Goal: Transaction & Acquisition: Book appointment/travel/reservation

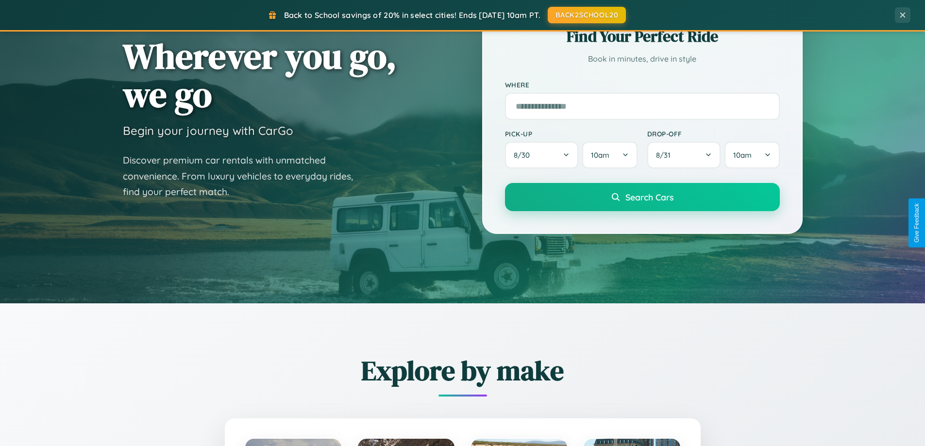
scroll to position [668, 0]
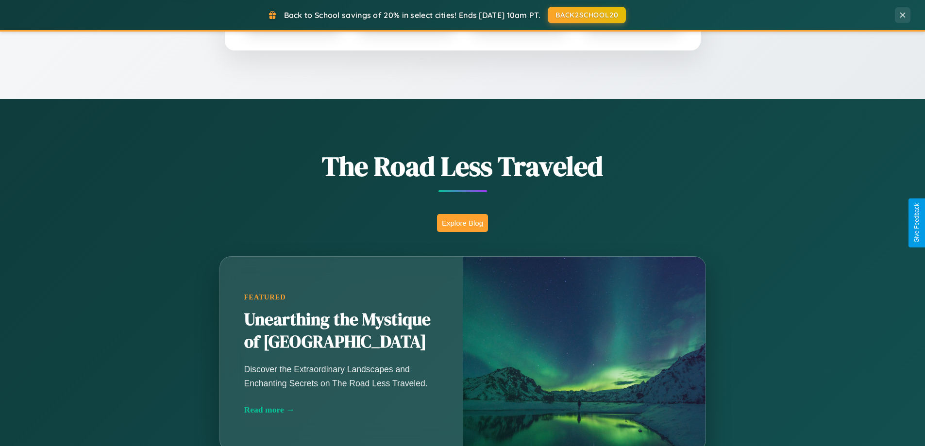
click at [462, 223] on button "Explore Blog" at bounding box center [462, 223] width 51 height 18
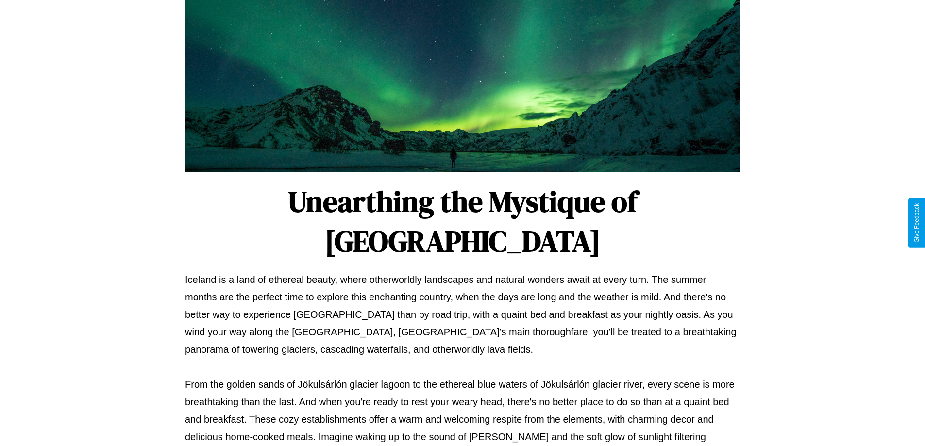
scroll to position [314, 0]
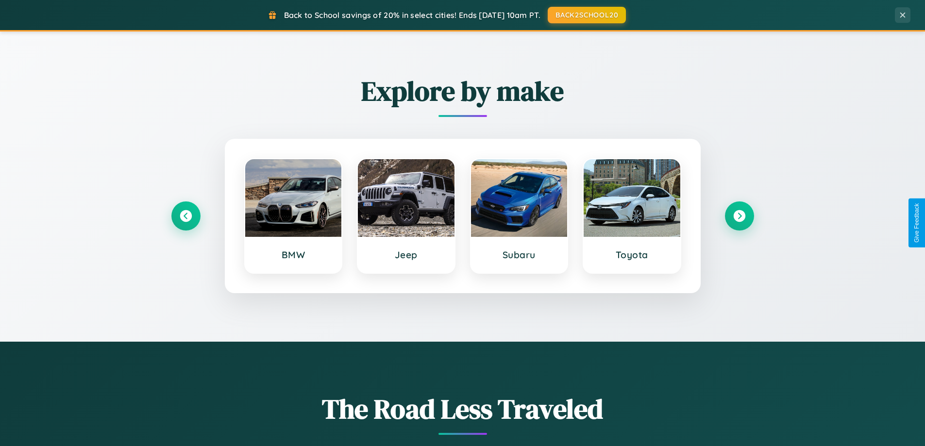
scroll to position [418, 0]
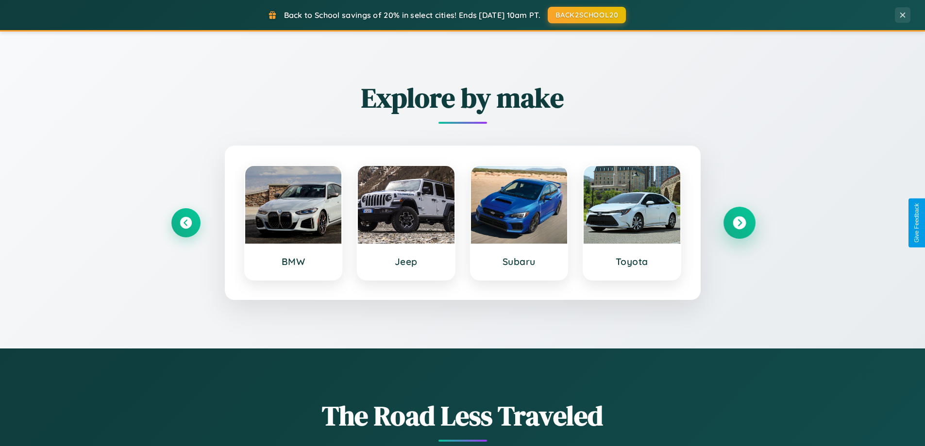
click at [739, 223] on icon at bounding box center [738, 222] width 13 height 13
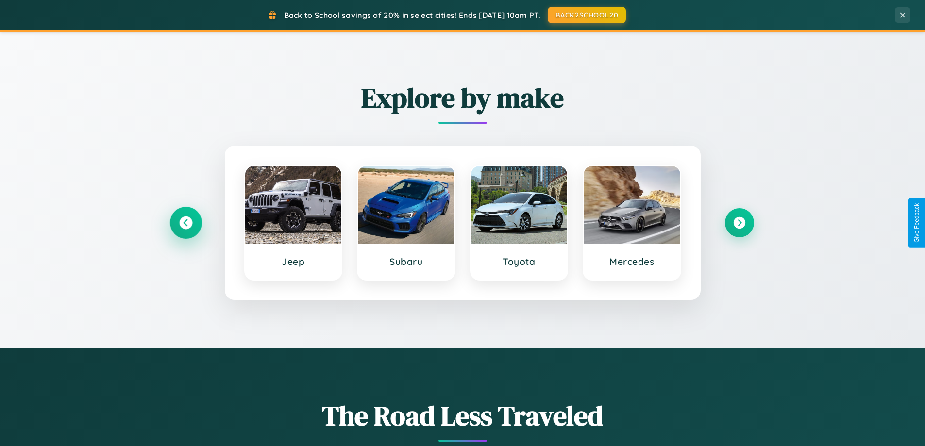
click at [185, 223] on icon at bounding box center [185, 222] width 13 height 13
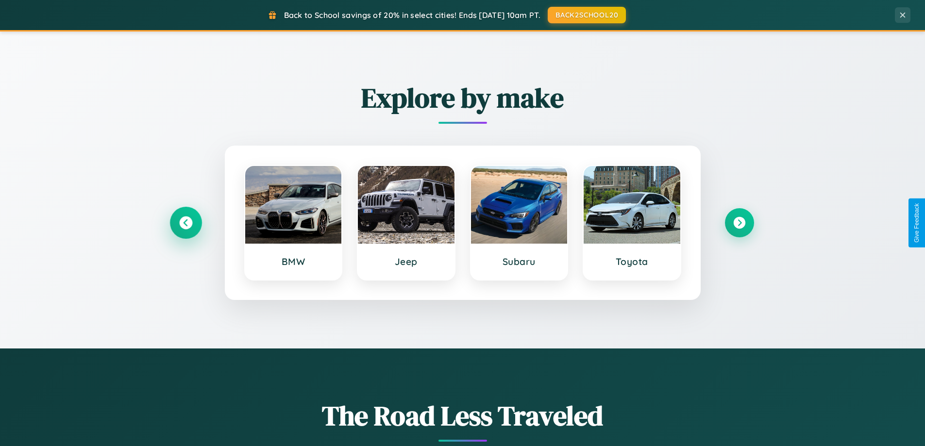
click at [185, 223] on icon at bounding box center [185, 222] width 13 height 13
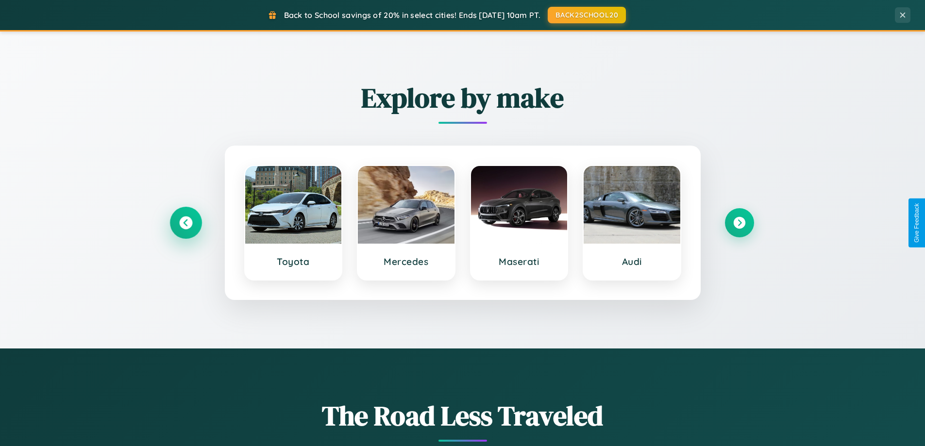
click at [185, 223] on icon at bounding box center [185, 222] width 13 height 13
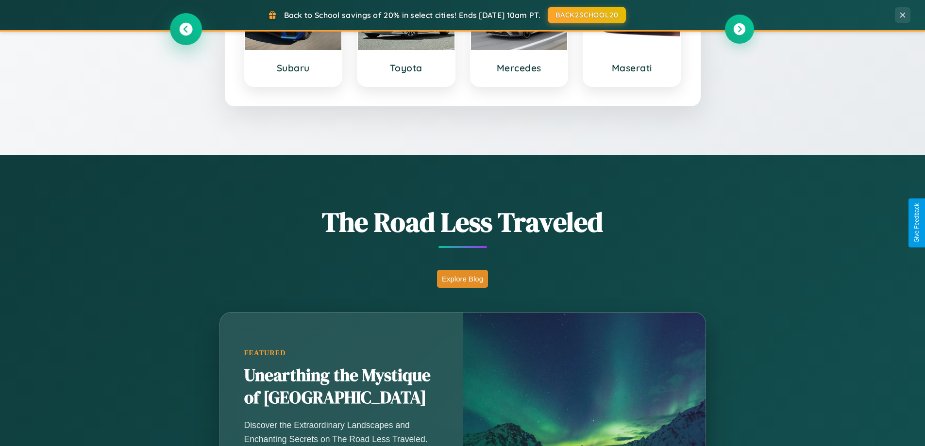
scroll to position [1560, 0]
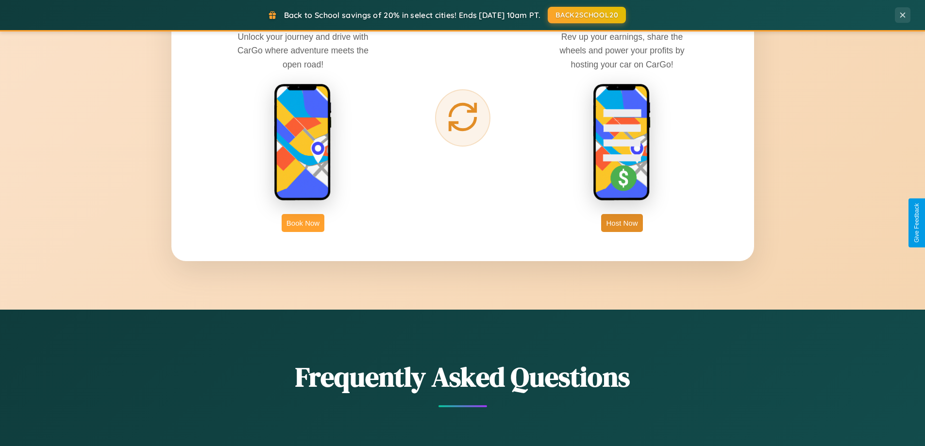
click at [303, 223] on button "Book Now" at bounding box center [303, 223] width 43 height 18
